Goal: Find specific page/section: Find specific page/section

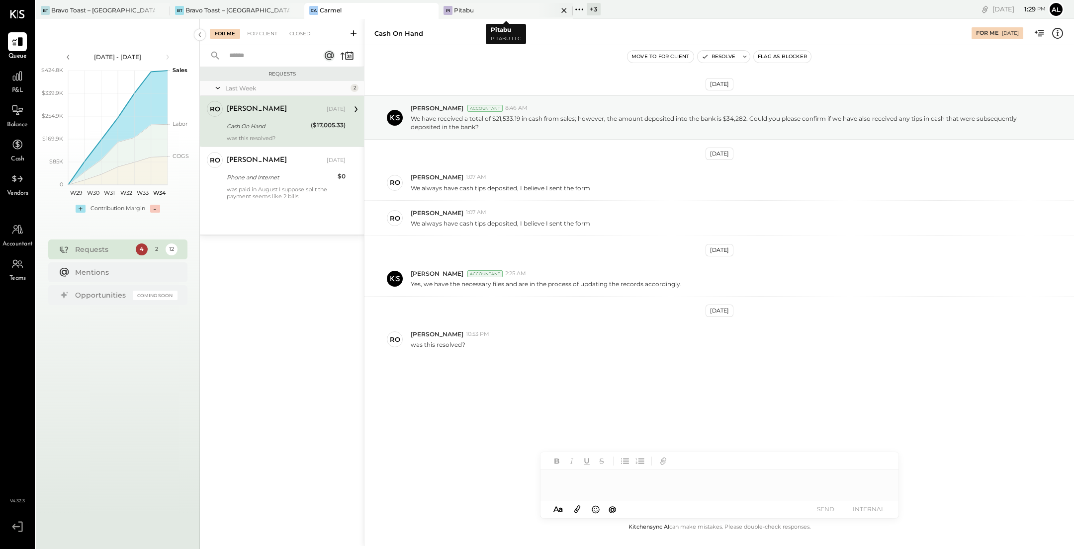
click at [484, 13] on div "Pi Pitabu" at bounding box center [498, 10] width 119 height 9
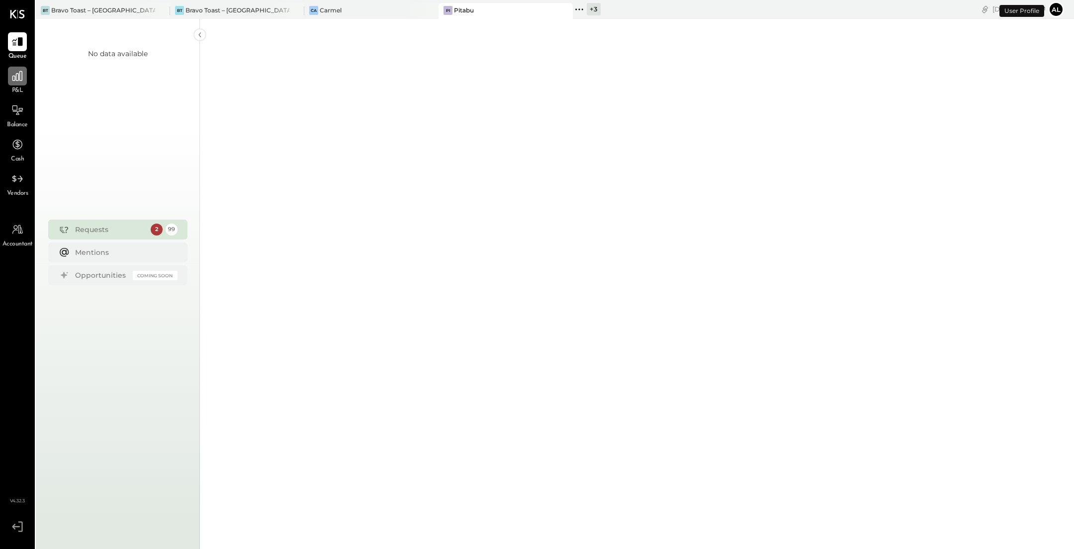
click at [16, 84] on div at bounding box center [17, 76] width 19 height 19
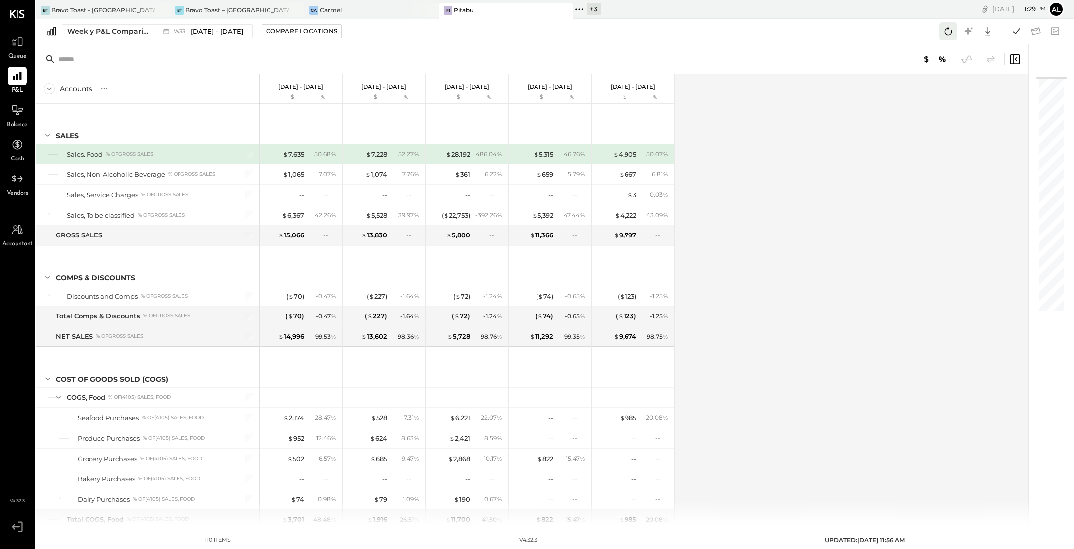
click at [949, 28] on icon at bounding box center [948, 31] width 7 height 8
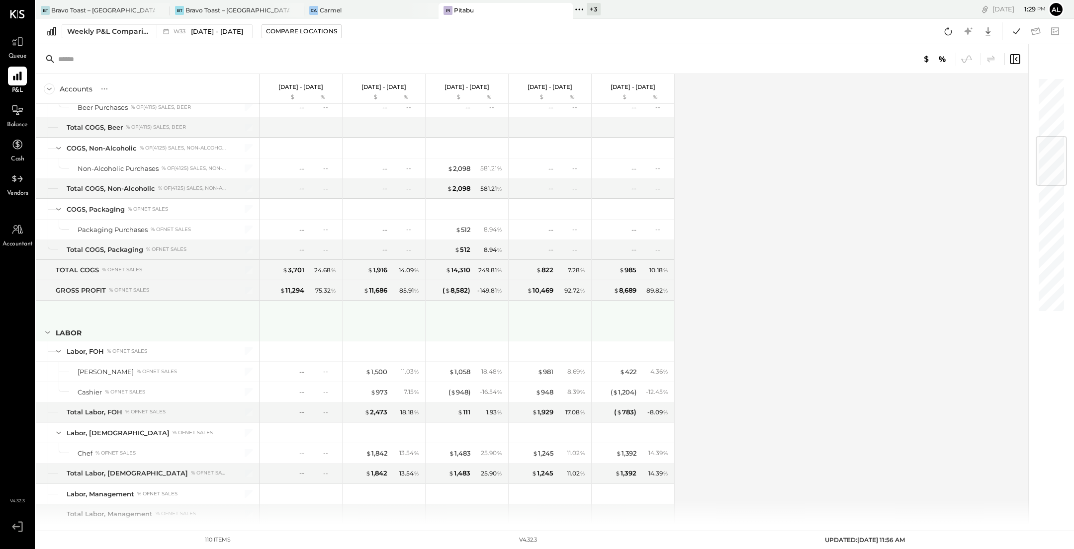
scroll to position [518, 0]
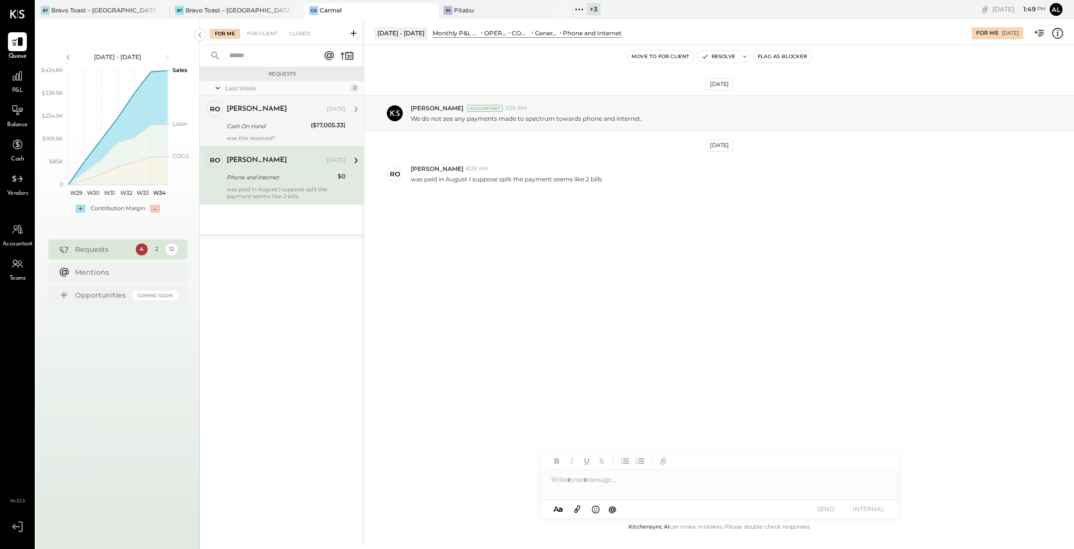
click at [253, 123] on div "Cash On Hand" at bounding box center [267, 126] width 81 height 10
